Goal: Information Seeking & Learning: Learn about a topic

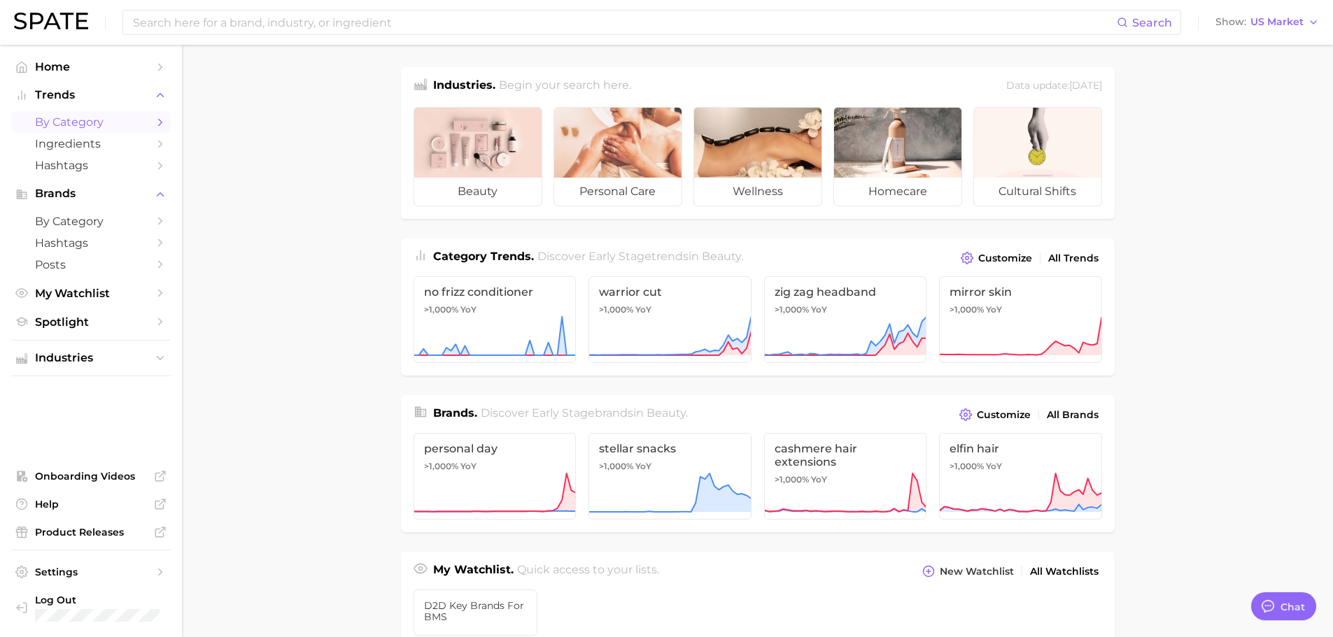
click at [160, 121] on icon "Sidebar" at bounding box center [160, 122] width 13 height 13
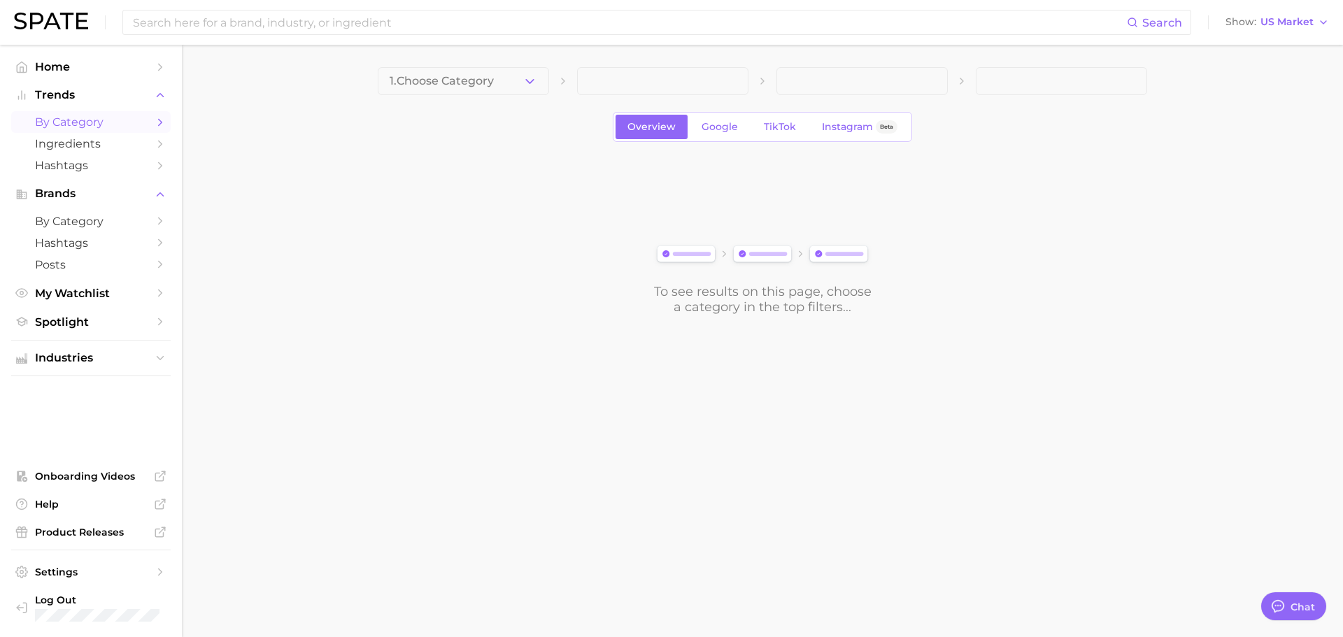
click at [505, 70] on button "1. Choose Category" at bounding box center [463, 81] width 171 height 28
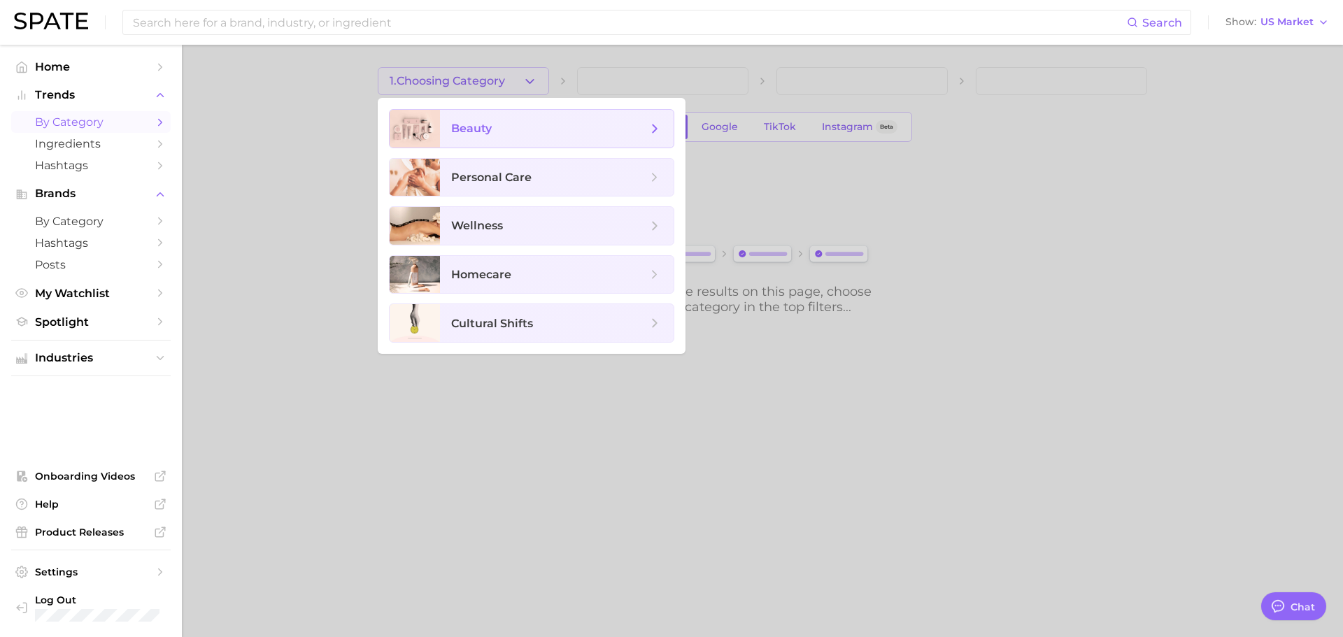
click at [518, 132] on span "beauty" at bounding box center [549, 128] width 196 height 15
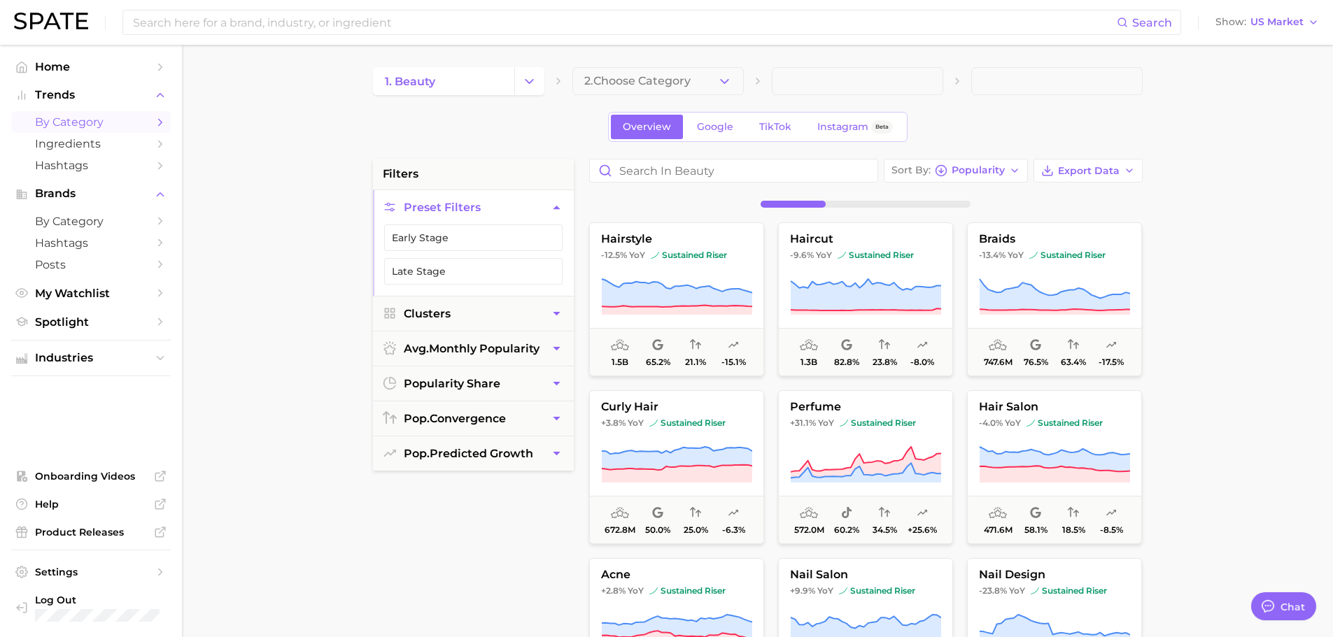
click at [618, 87] on span "2. Choose Category" at bounding box center [637, 81] width 106 height 13
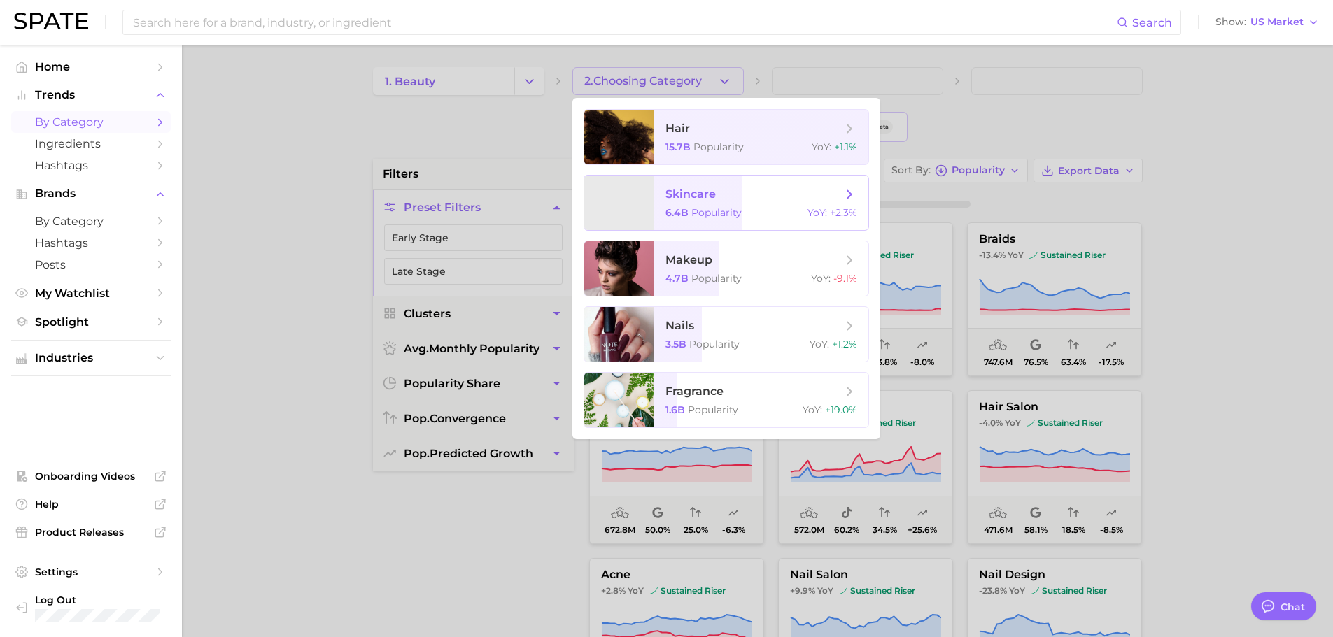
click at [683, 201] on span "skincare" at bounding box center [753, 194] width 176 height 15
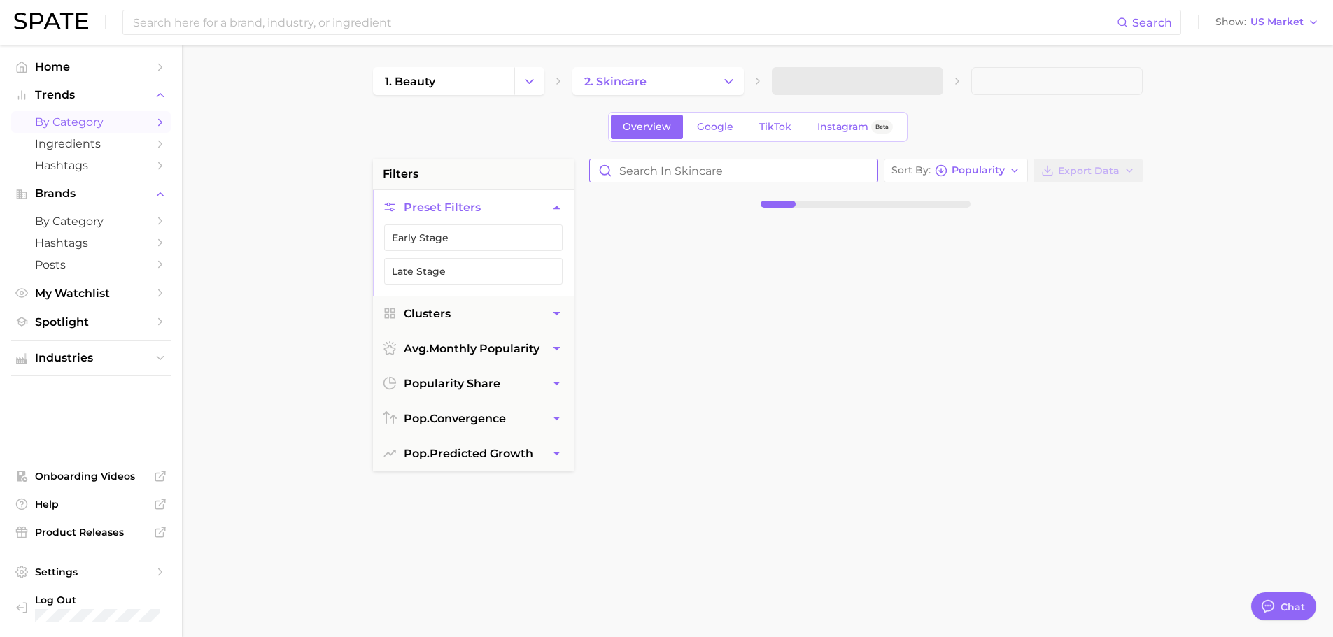
click at [671, 167] on input "Search in skincare" at bounding box center [734, 171] width 288 height 22
type input "S"
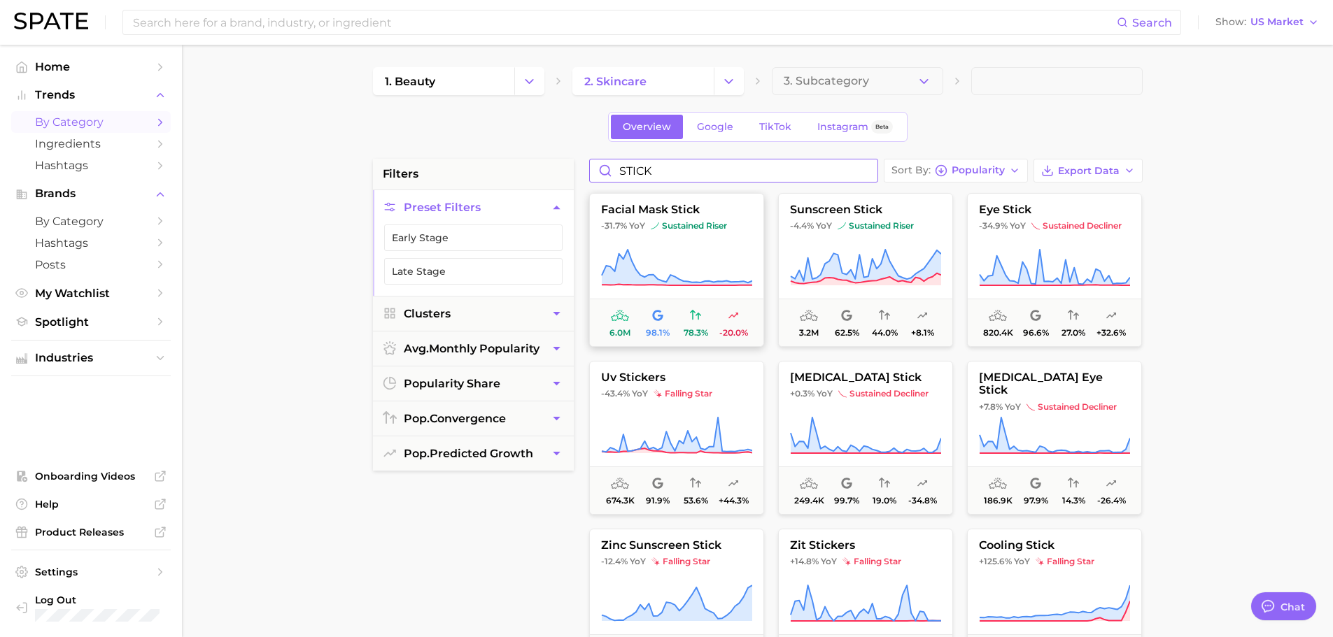
type input "STICK"
click at [652, 267] on icon at bounding box center [676, 267] width 151 height 39
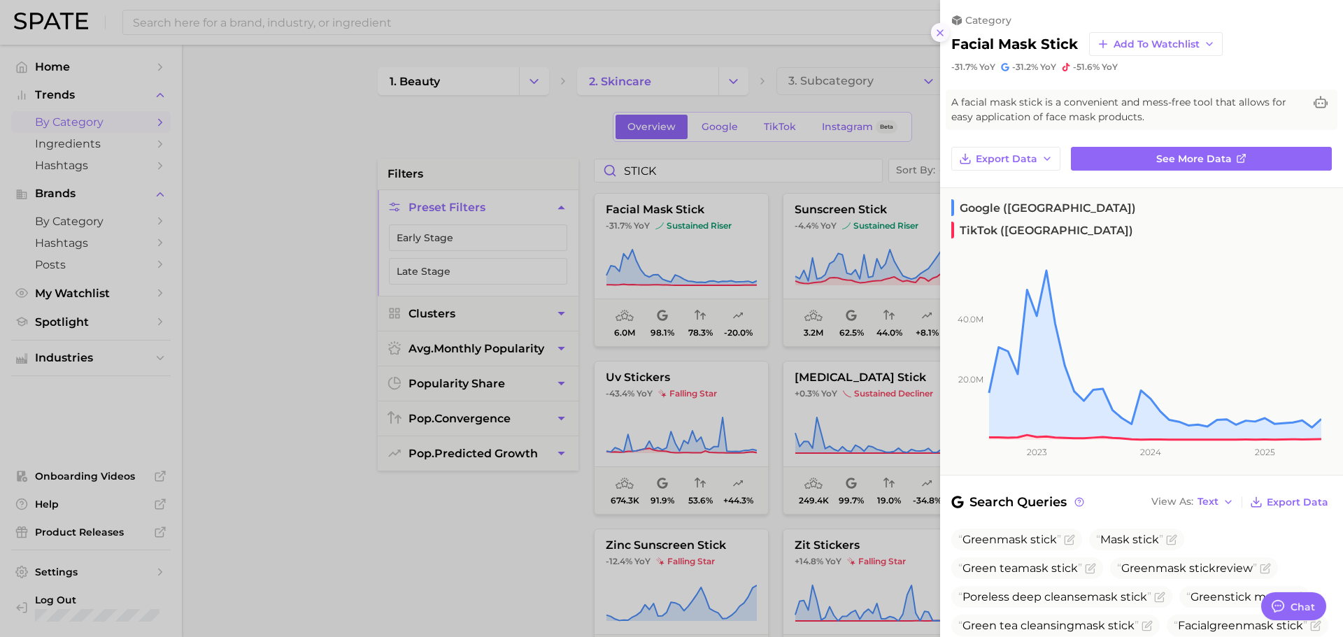
click at [946, 38] on button at bounding box center [940, 32] width 19 height 19
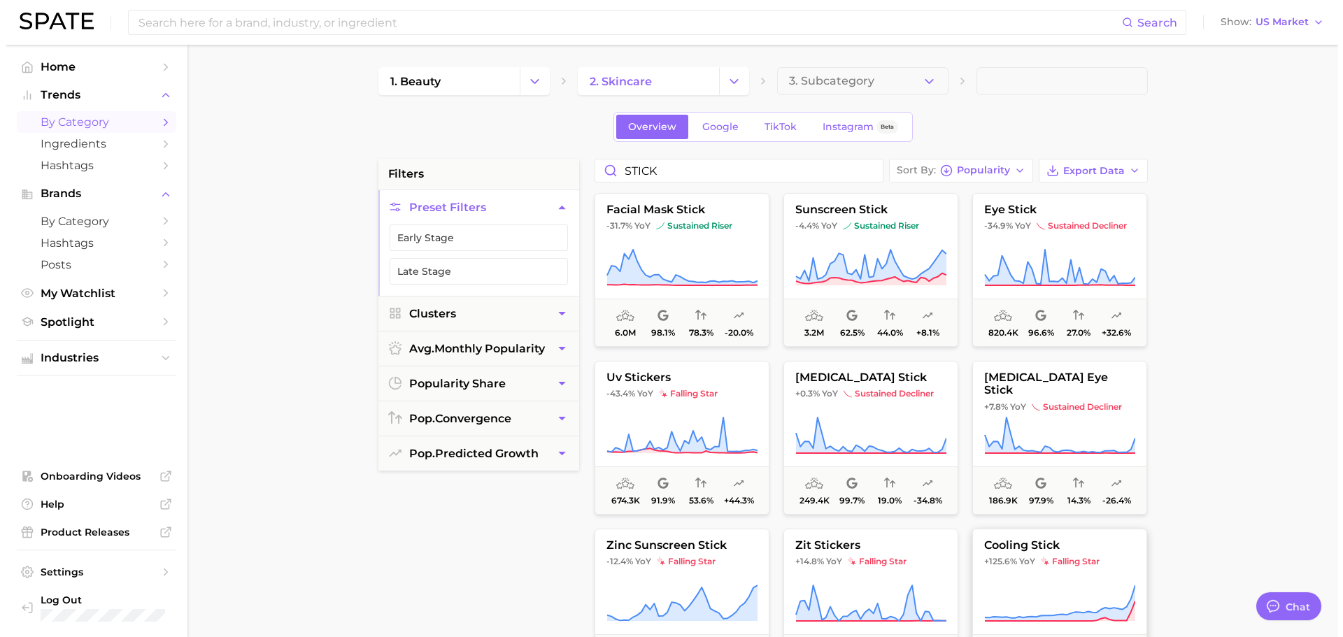
scroll to position [70, 0]
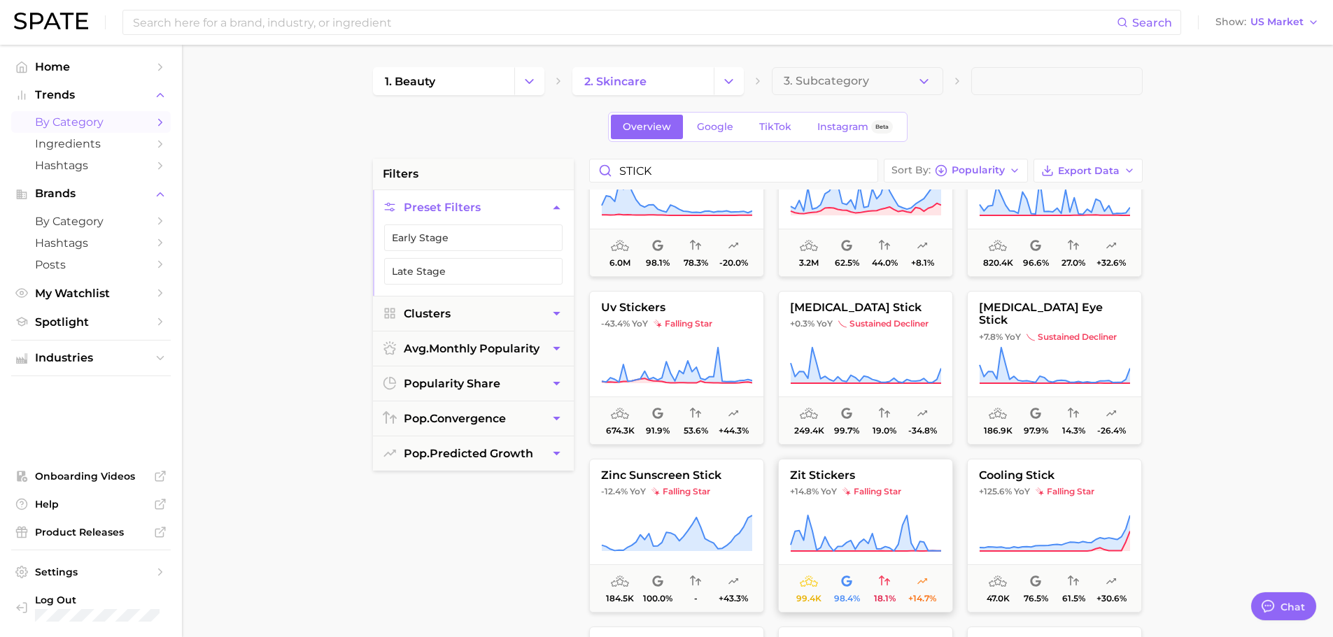
click at [839, 519] on icon at bounding box center [865, 533] width 151 height 39
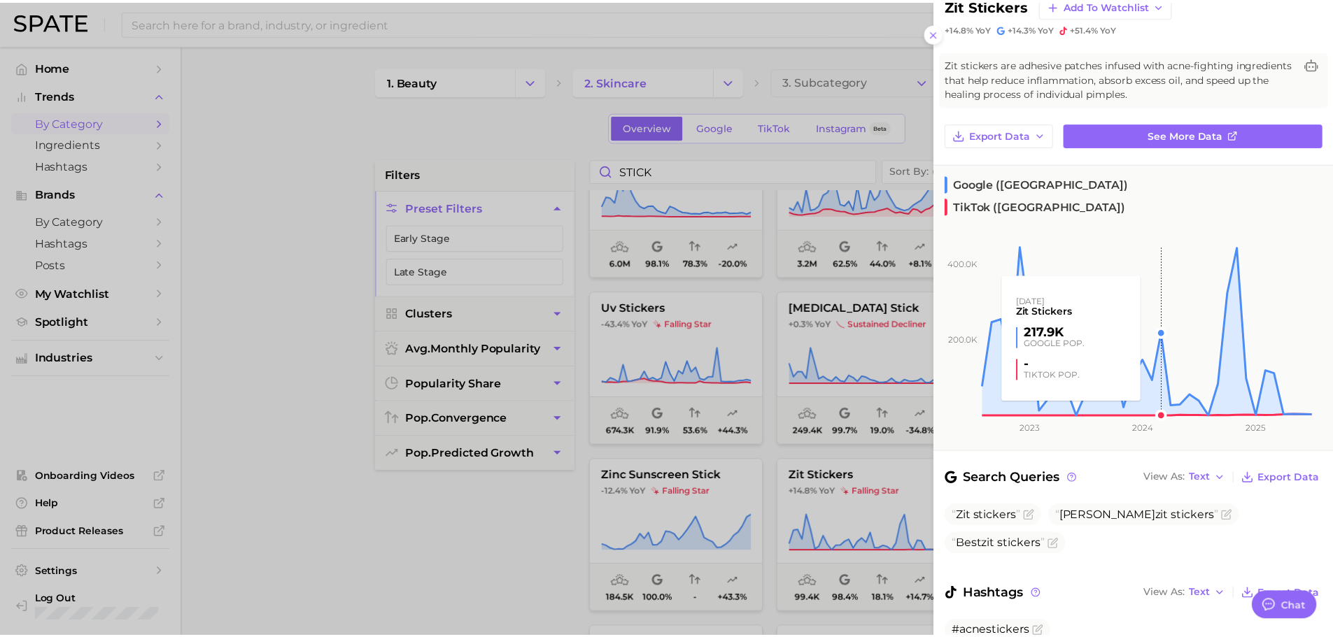
scroll to position [76, 0]
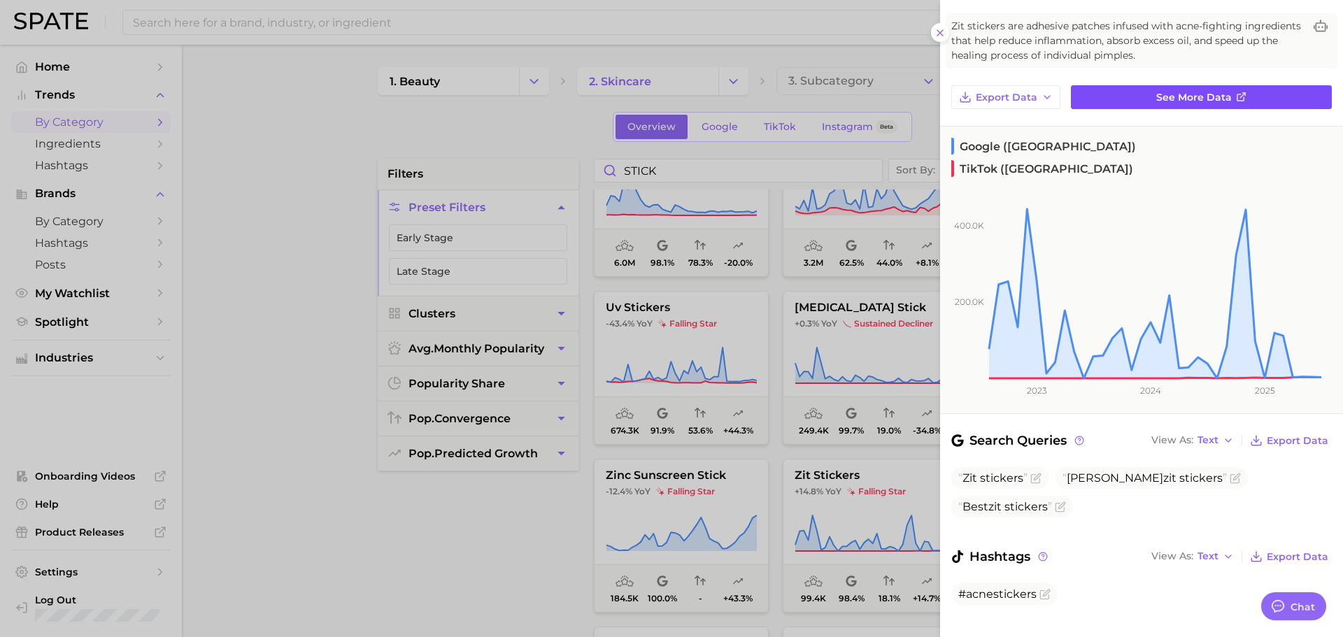
click at [1168, 95] on span "See more data" at bounding box center [1194, 98] width 76 height 12
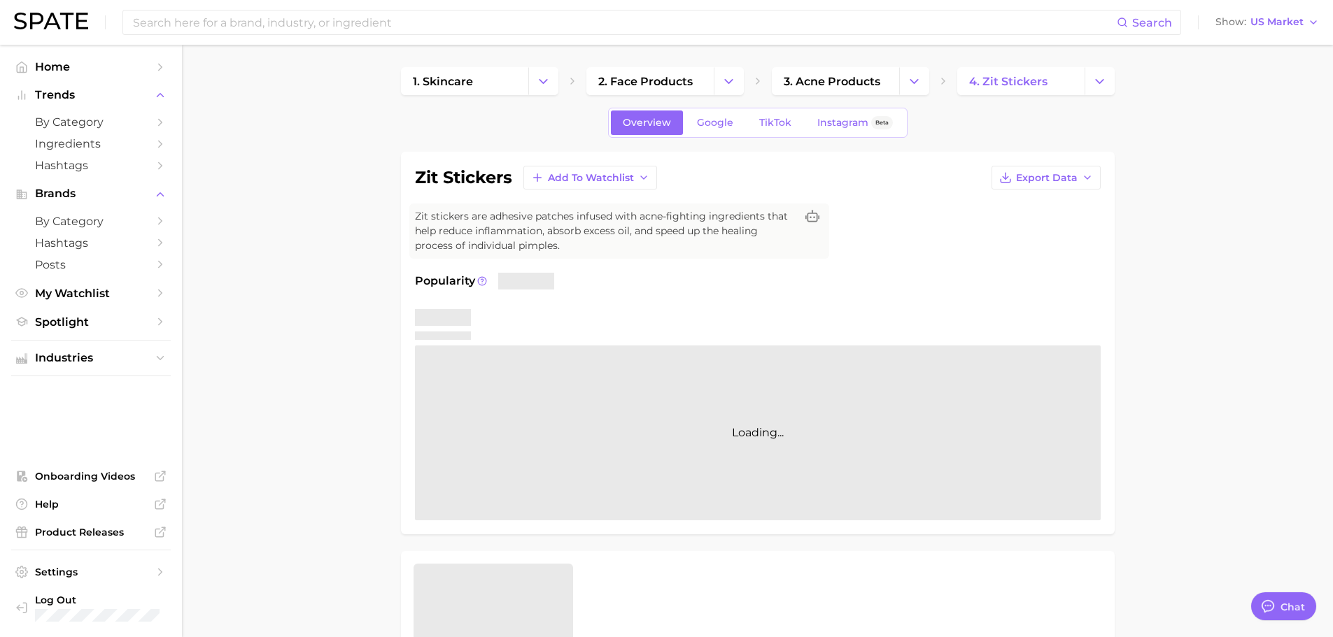
type textarea "x"
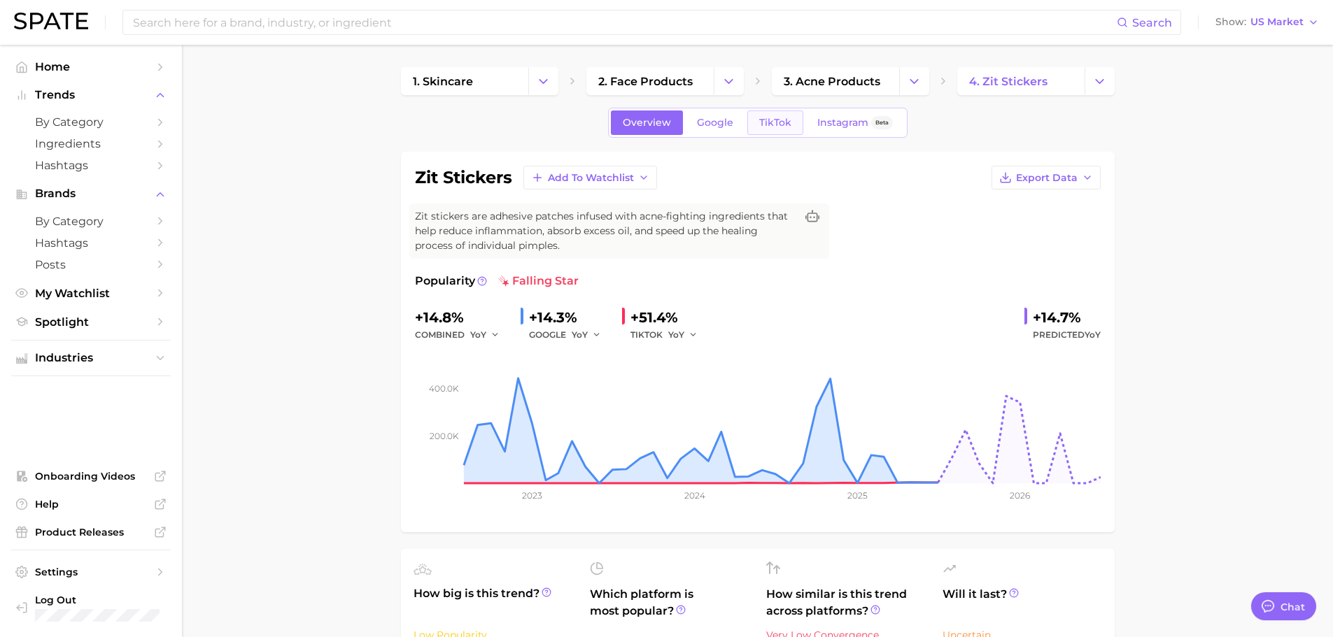
click at [774, 118] on span "TikTok" at bounding box center [775, 123] width 32 height 12
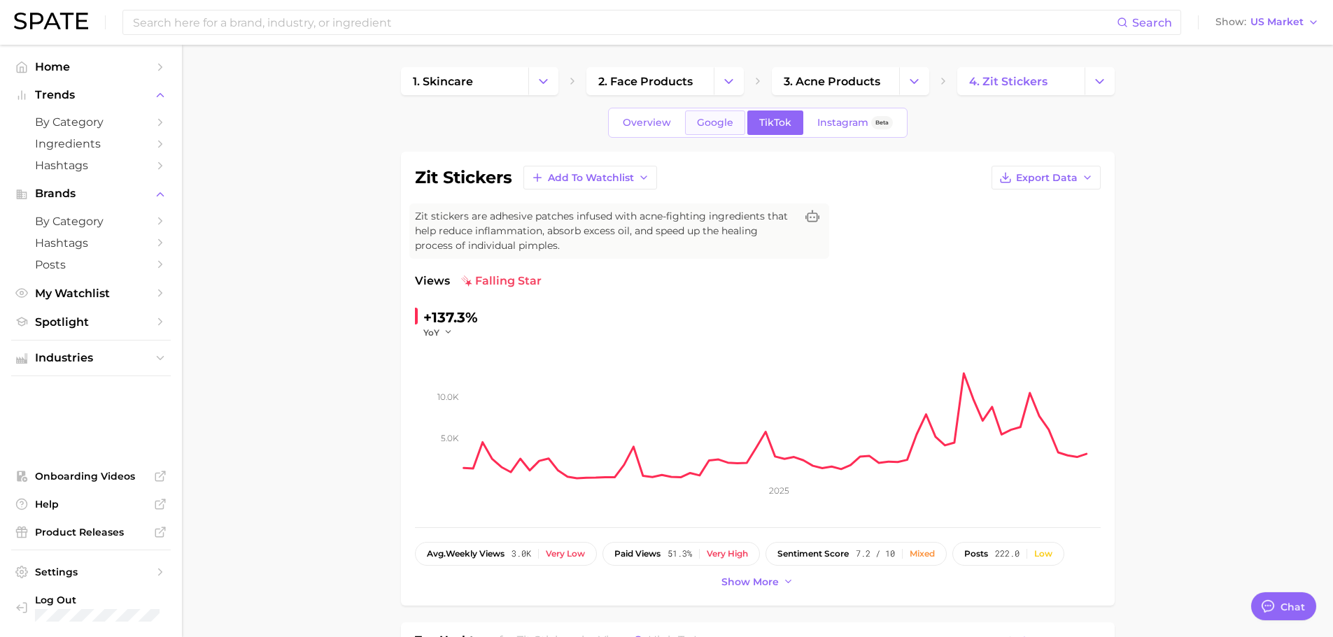
click at [695, 120] on link "Google" at bounding box center [715, 123] width 60 height 24
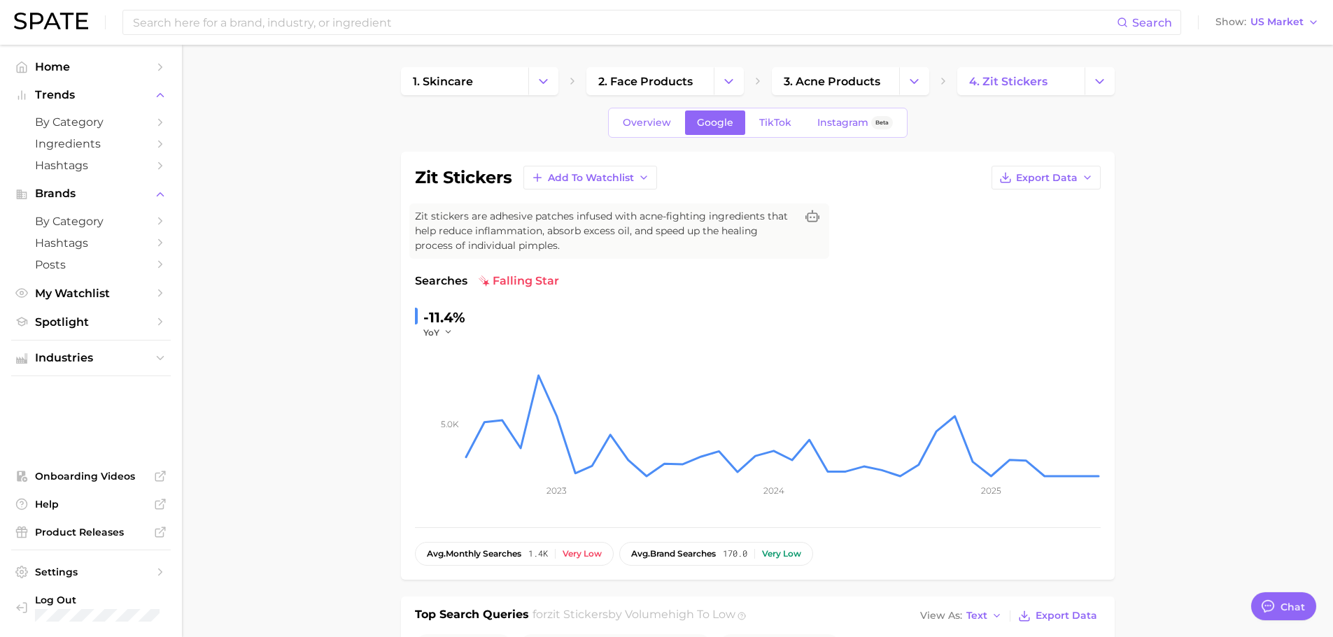
click at [546, 281] on span "falling star" at bounding box center [519, 281] width 80 height 17
click at [502, 277] on span "falling star" at bounding box center [519, 281] width 80 height 17
click at [642, 120] on span "Overview" at bounding box center [647, 123] width 48 height 12
